Goal: Task Accomplishment & Management: Manage account settings

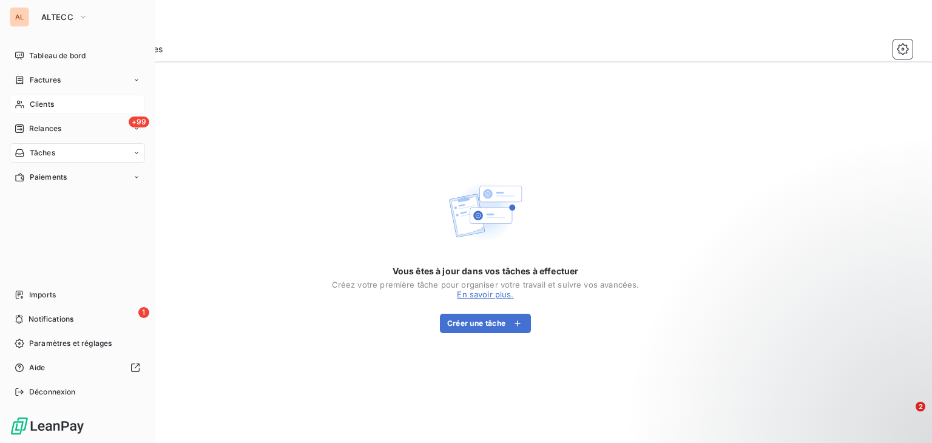
click at [49, 105] on span "Clients" at bounding box center [42, 104] width 24 height 11
click at [51, 106] on span "Clients" at bounding box center [42, 104] width 24 height 11
click at [78, 345] on span "Paramètres et réglages" at bounding box center [70, 343] width 82 height 11
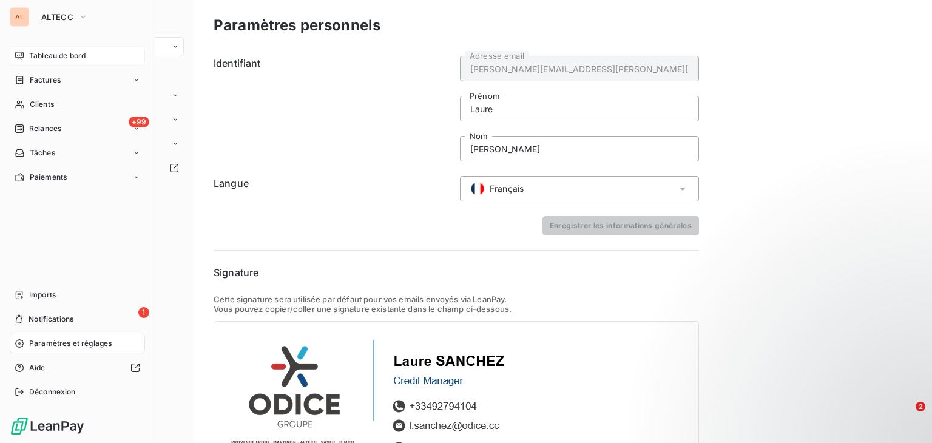
click at [50, 56] on span "Tableau de bord" at bounding box center [57, 55] width 56 height 11
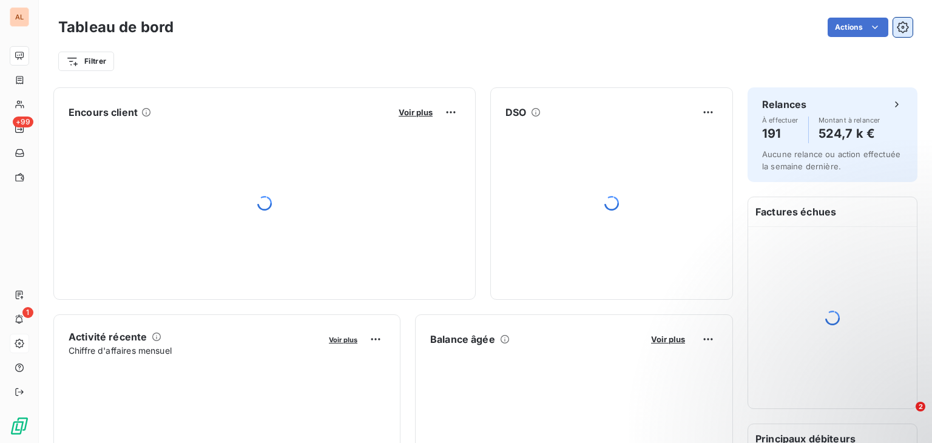
click at [898, 32] on icon "button" at bounding box center [902, 27] width 12 height 12
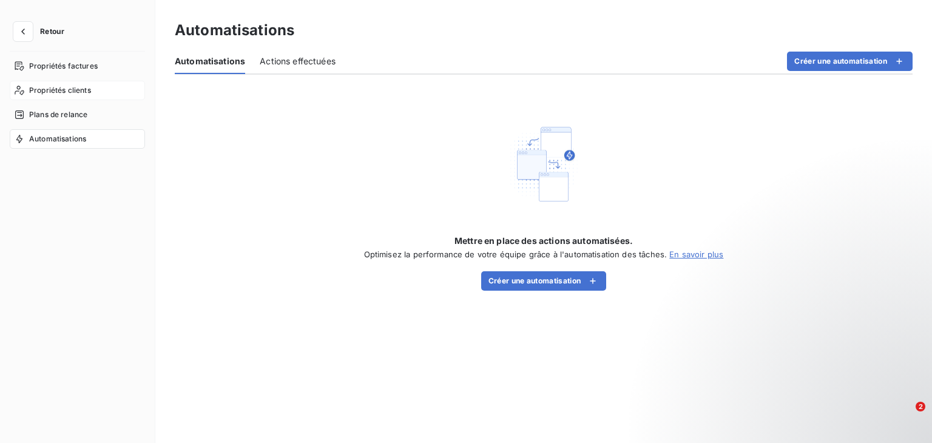
click at [75, 88] on span "Propriétés clients" at bounding box center [60, 90] width 62 height 11
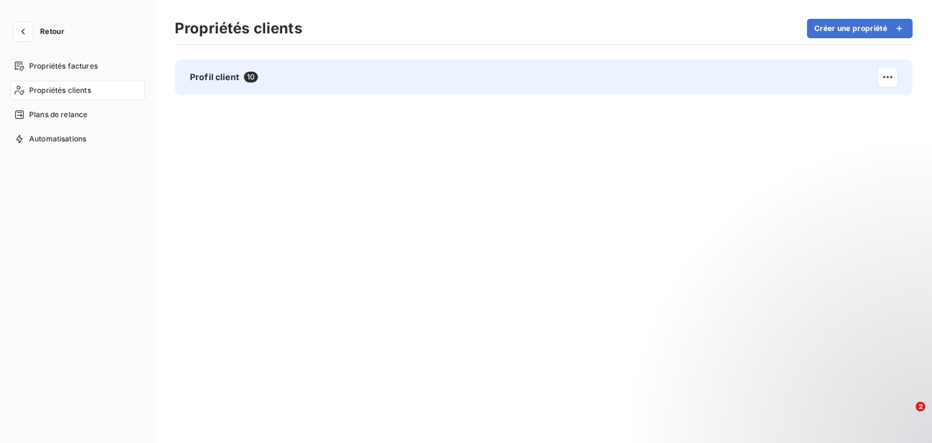
click at [215, 76] on span "Profil client" at bounding box center [214, 77] width 49 height 12
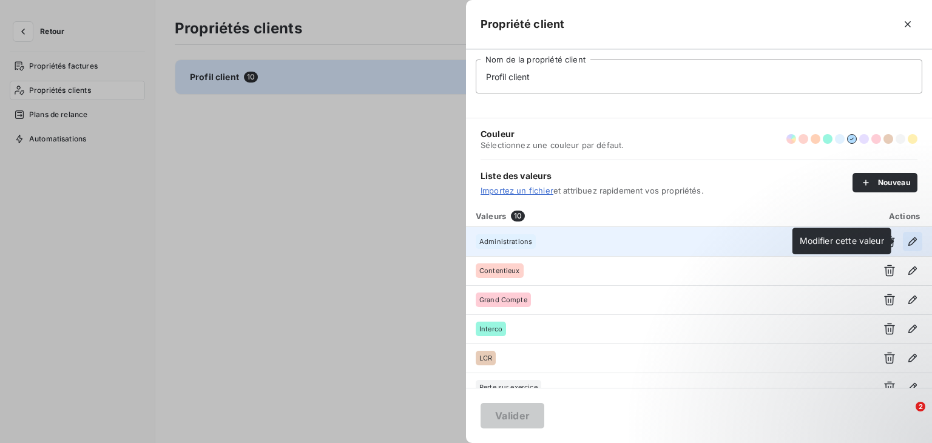
click at [902, 233] on button "button" at bounding box center [911, 241] width 19 height 19
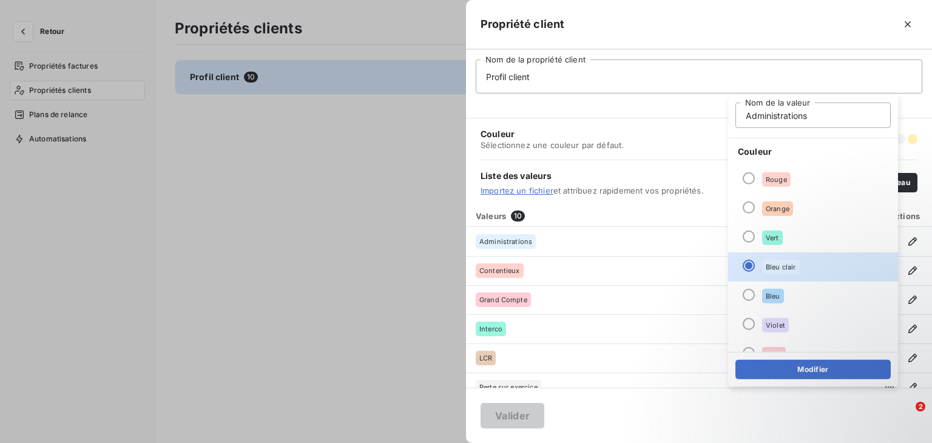
click at [410, 239] on div at bounding box center [466, 221] width 932 height 443
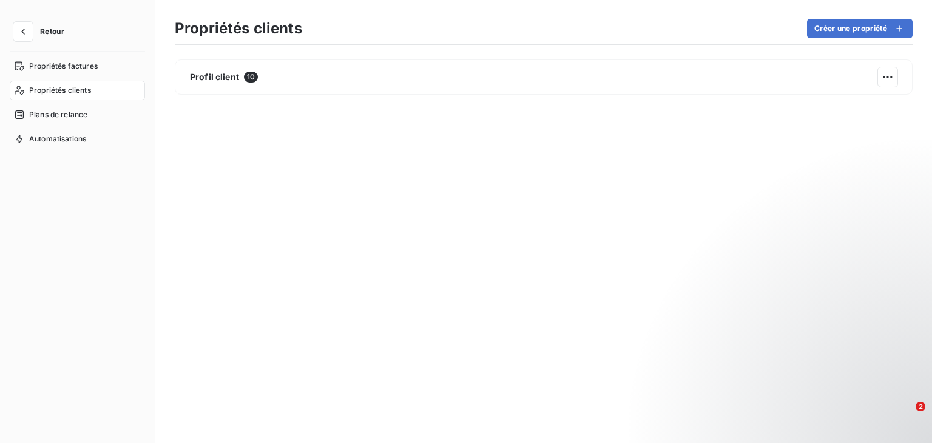
click at [21, 42] on div "Retour" at bounding box center [77, 37] width 135 height 30
click at [21, 35] on icon "button" at bounding box center [23, 31] width 12 height 12
